Goal: Check status

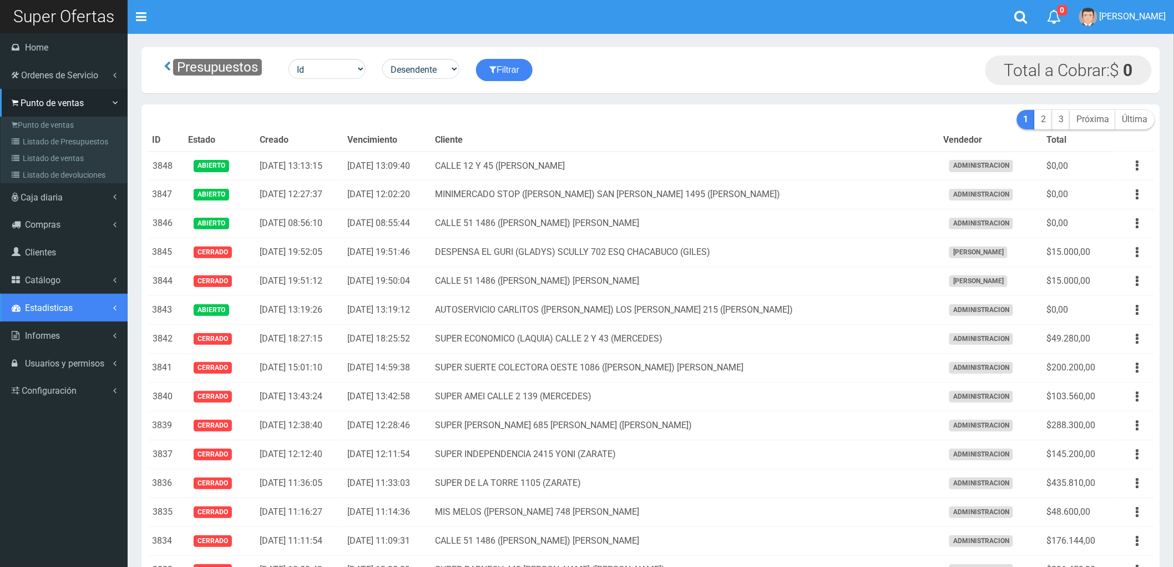
click at [42, 304] on span "Estadisticas" at bounding box center [49, 307] width 48 height 11
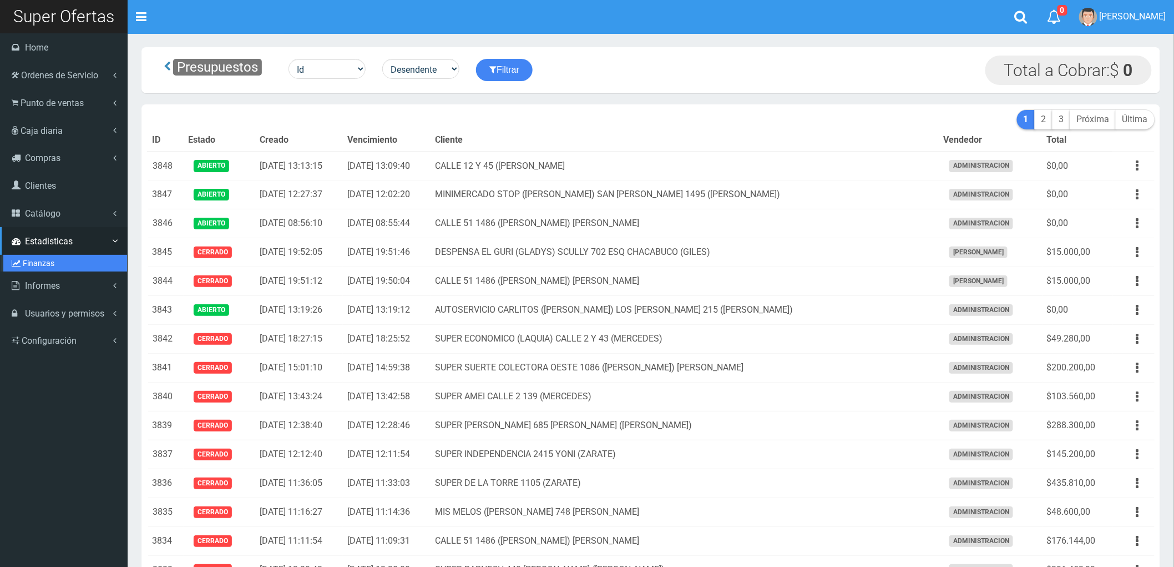
click at [31, 259] on link "Finanzas" at bounding box center [65, 263] width 124 height 17
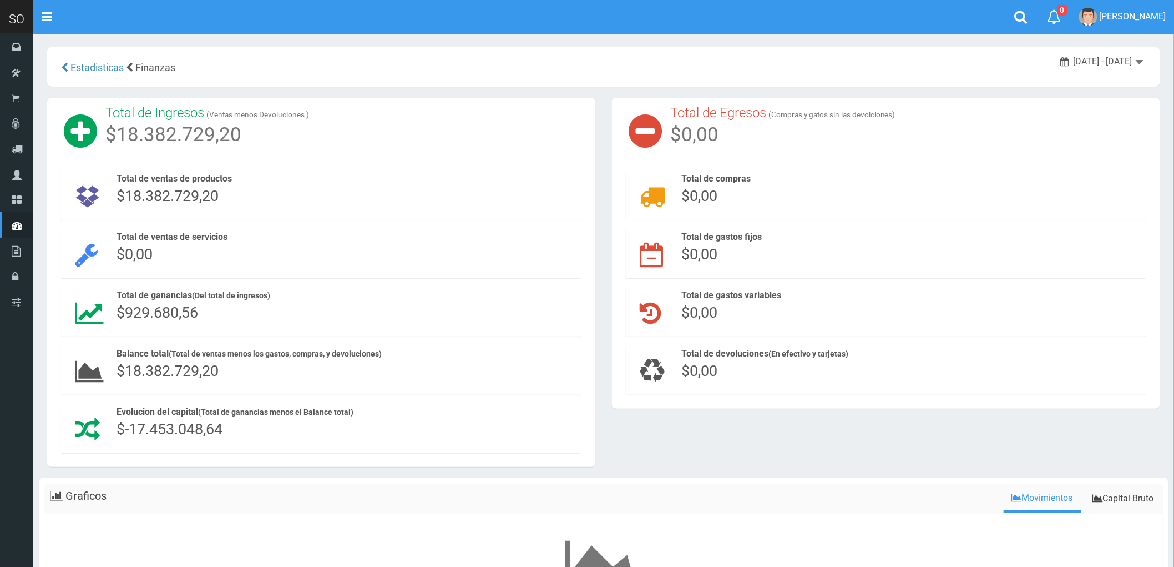
click at [1111, 58] on span "August 16, 2025 - August 22, 2025" at bounding box center [1103, 61] width 59 height 11
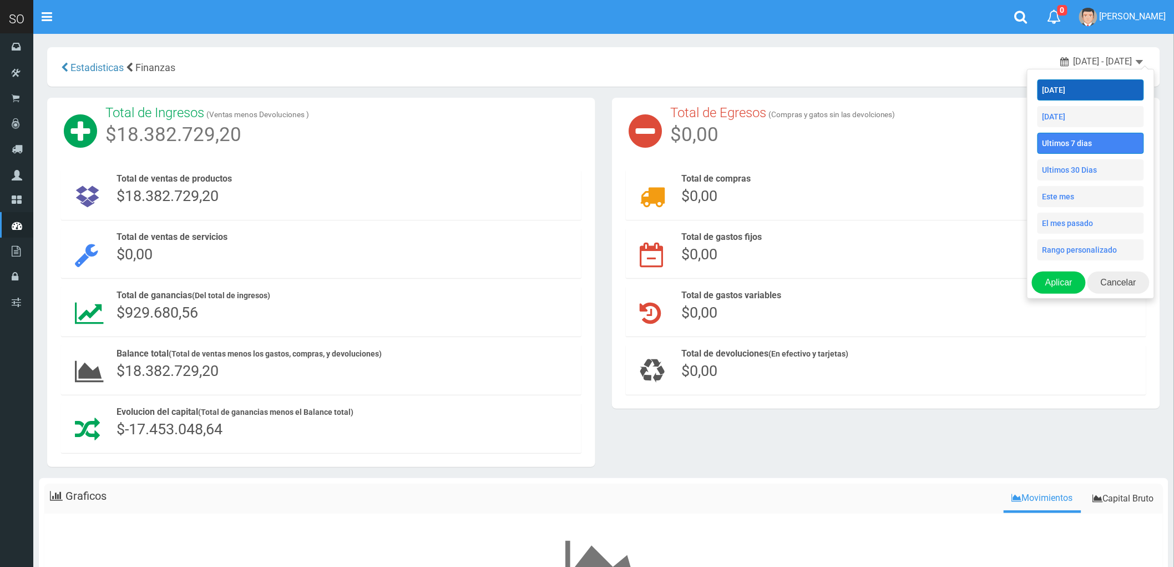
click at [1073, 86] on li "Hoy" at bounding box center [1091, 89] width 107 height 21
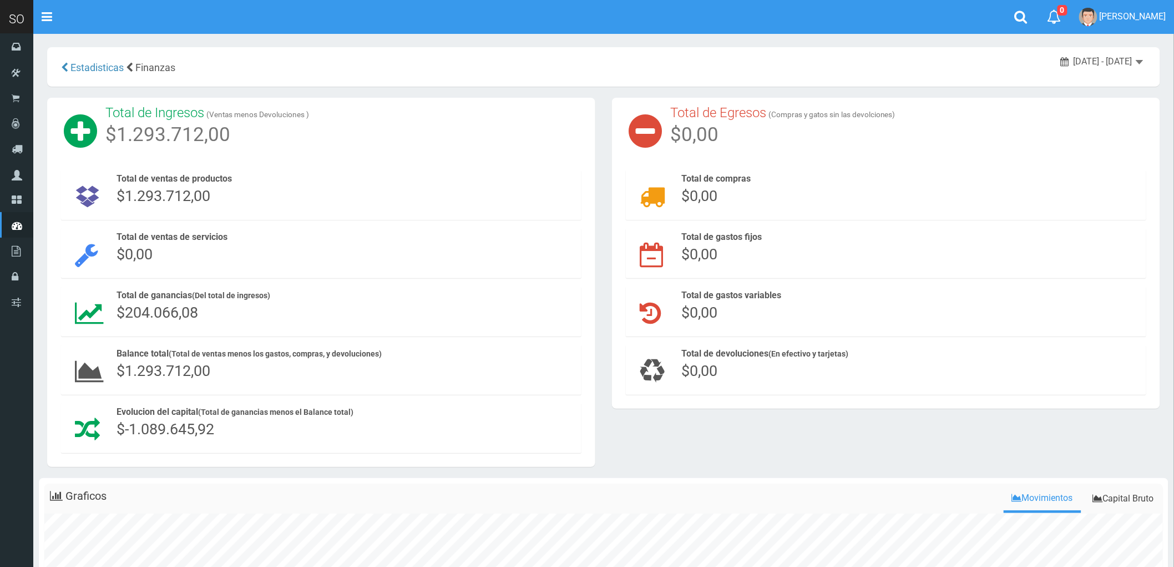
click at [1119, 62] on span "2025-08-22 - 2025-08-22" at bounding box center [1103, 61] width 59 height 11
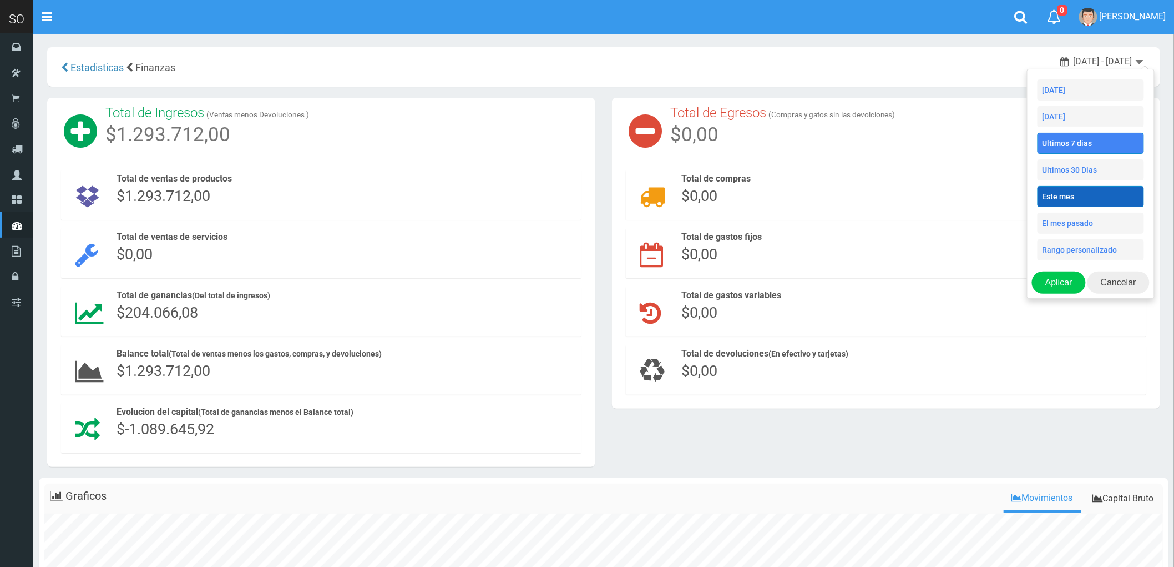
click at [1072, 198] on li "Este mes" at bounding box center [1091, 196] width 107 height 21
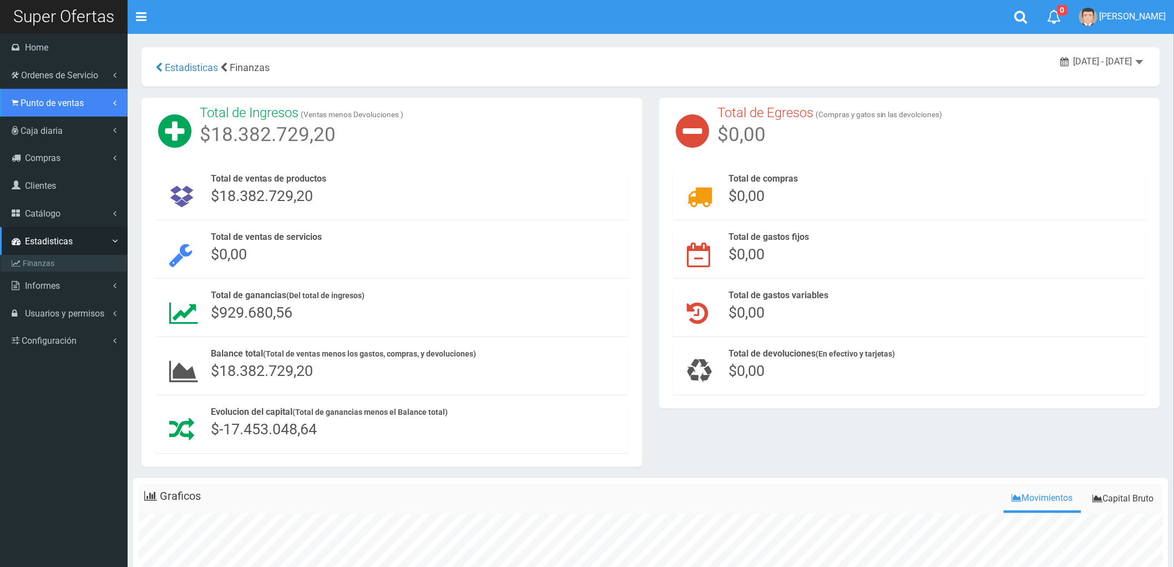
click at [44, 103] on span "Punto de ventas" at bounding box center [52, 103] width 63 height 11
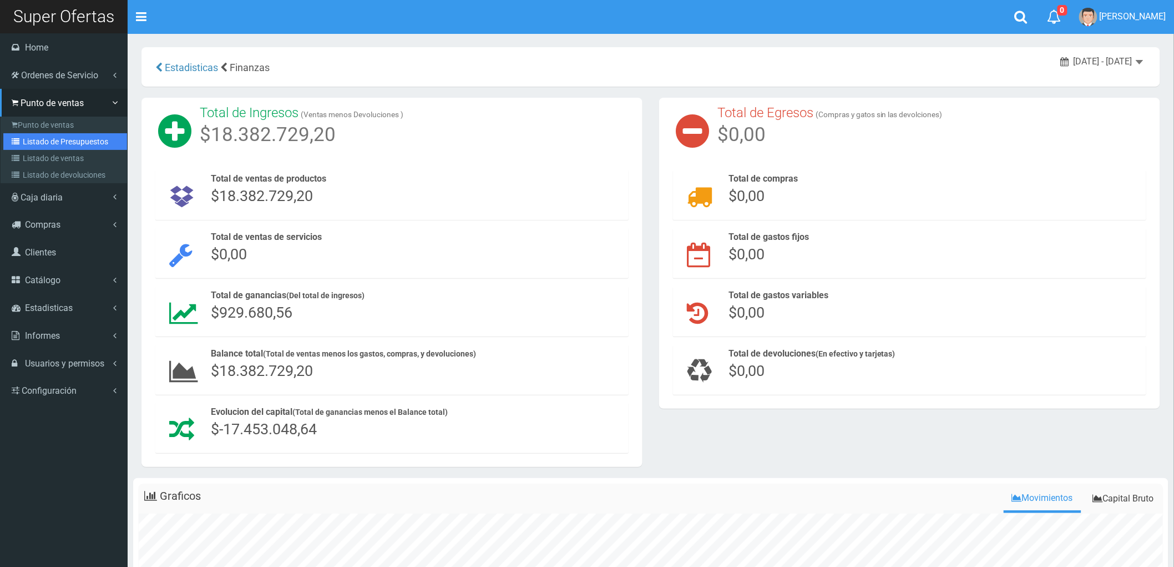
click at [53, 140] on link "Listado de Presupuestos" at bounding box center [65, 141] width 124 height 17
